Goal: Information Seeking & Learning: Learn about a topic

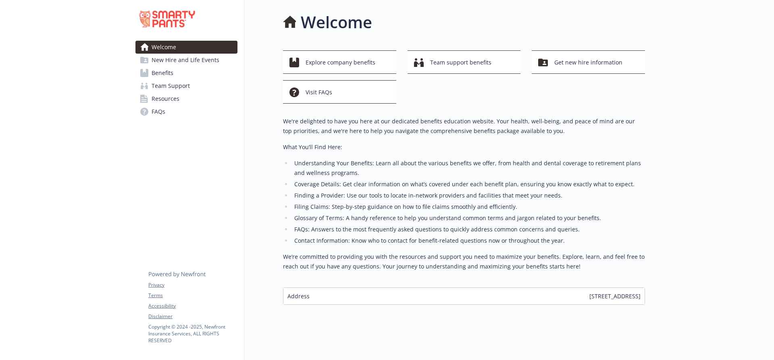
click at [178, 72] on link "Benefits" at bounding box center [186, 73] width 102 height 13
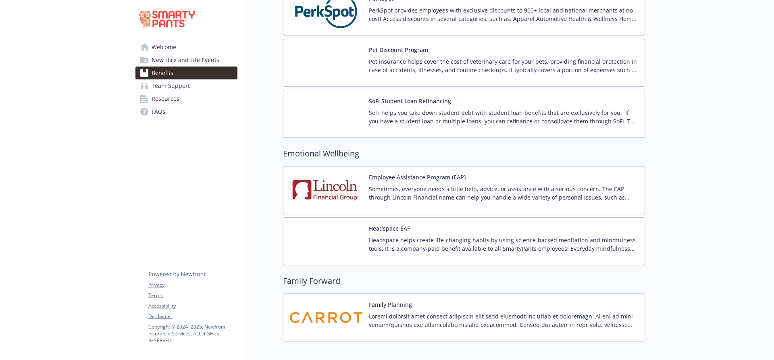
scroll to position [1577, 0]
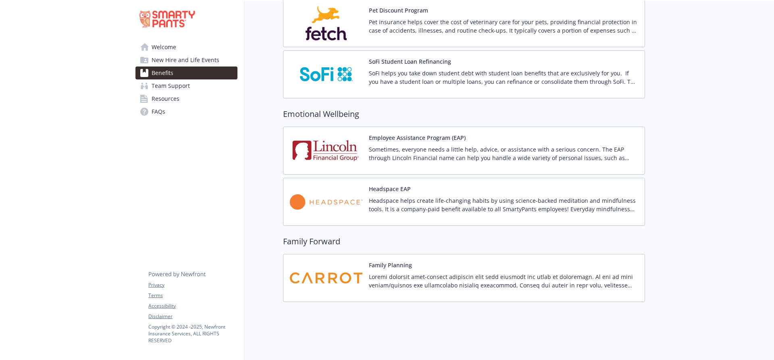
click at [459, 148] on p "Sometimes, everyone needs a little help, advice, or assistance with a serious c…" at bounding box center [503, 153] width 269 height 17
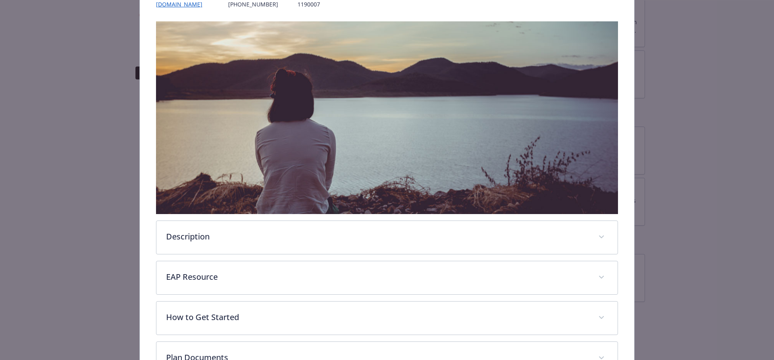
scroll to position [214, 0]
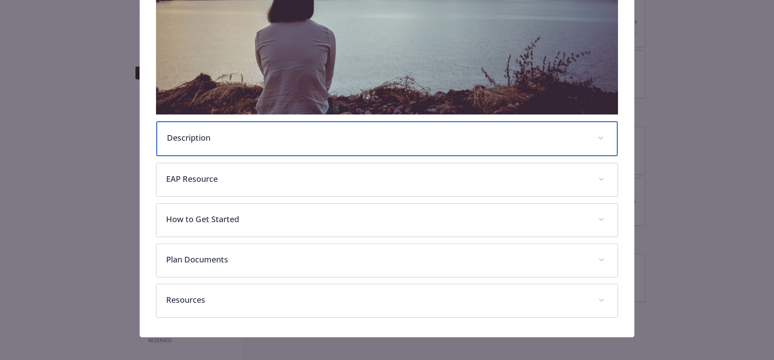
click at [287, 136] on p "Description" at bounding box center [377, 138] width 421 height 12
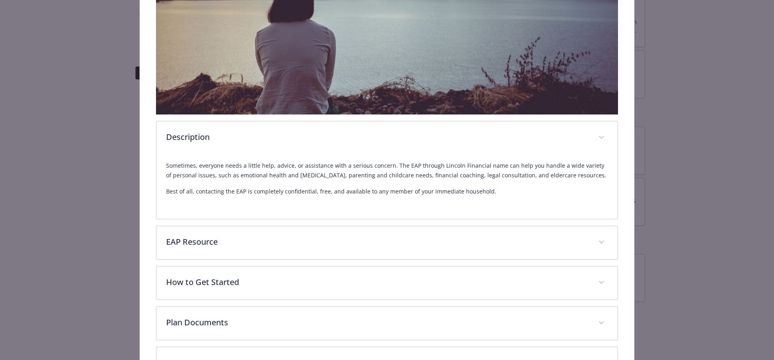
click at [237, 175] on p "Sometimes, everyone needs a little help, advice, or assistance with a serious c…" at bounding box center [387, 170] width 442 height 19
click at [281, 181] on div "Sometimes, everyone needs a little help, advice, or assistance with a serious c…" at bounding box center [387, 178] width 442 height 35
click at [453, 187] on p "Best of all, contacting the EAP is completely confidential, free, and available…" at bounding box center [387, 192] width 442 height 10
click at [513, 179] on div "Sometimes, everyone needs a little help, advice, or assistance with a serious c…" at bounding box center [387, 178] width 442 height 35
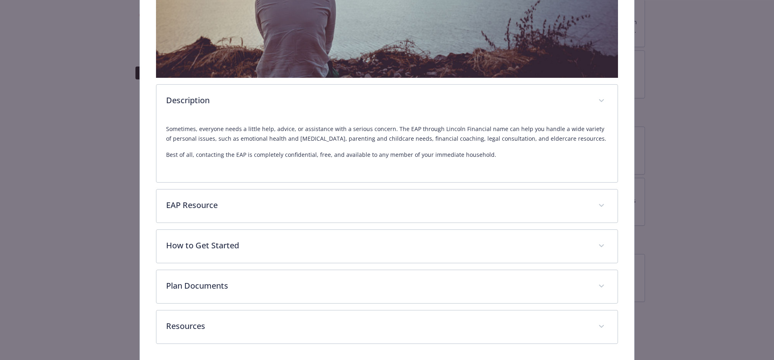
scroll to position [238, 0]
